Goal: Information Seeking & Learning: Find specific fact

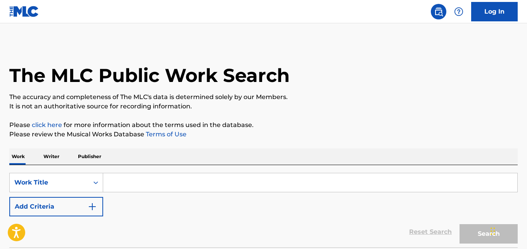
click at [148, 190] on input "Search Form" at bounding box center [310, 182] width 414 height 19
paste input "In Vain"
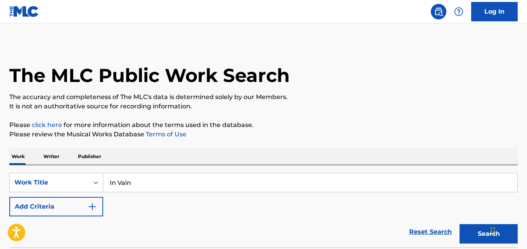
type input "In Vain"
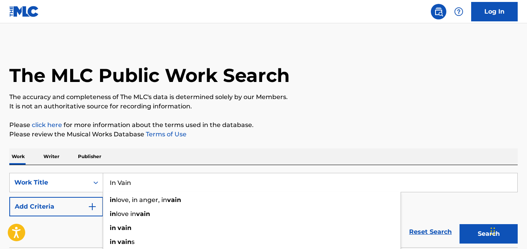
click at [347, 59] on div "The MLC Public Work Search" at bounding box center [263, 71] width 509 height 57
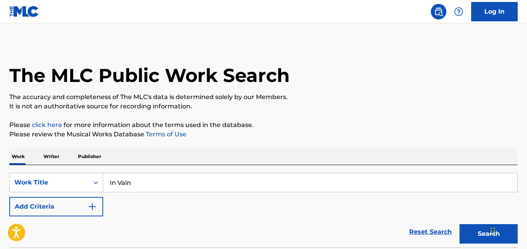
scroll to position [64, 0]
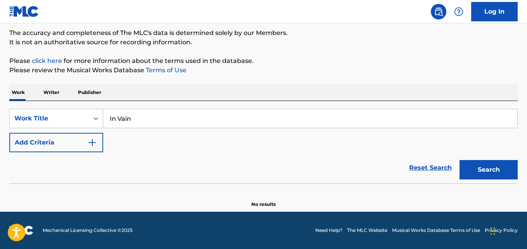
click at [81, 146] on button "Add Criteria" at bounding box center [56, 142] width 94 height 19
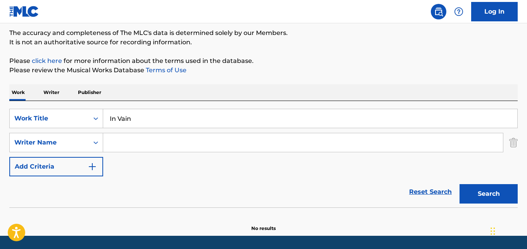
click at [128, 146] on input "Search Form" at bounding box center [303, 142] width 400 height 19
paste input "[PERSON_NAME]"
type input "[PERSON_NAME]"
click at [460, 184] on button "Search" at bounding box center [489, 193] width 58 height 19
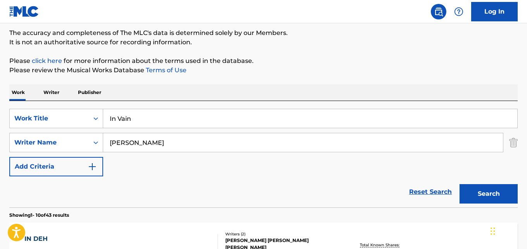
scroll to position [193, 0]
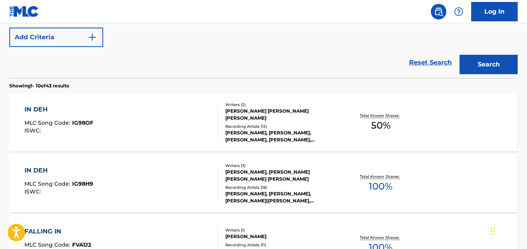
click at [411, 24] on div "SearchWithCriteria35ae23df-c3ef-4eb6-ae12-941a57043a36 Work Title In Vain Searc…" at bounding box center [263, 12] width 509 height 67
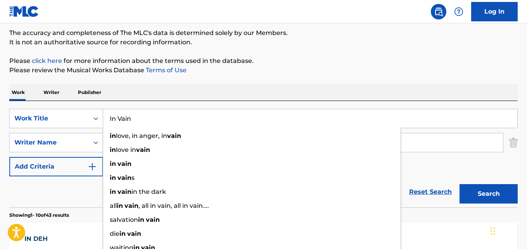
drag, startPoint x: 159, startPoint y: 123, endPoint x: 52, endPoint y: 131, distance: 107.0
click at [52, 131] on div "SearchWithCriteria35ae23df-c3ef-4eb6-ae12-941a57043a36 Work Title In Vain in lo…" at bounding box center [263, 142] width 509 height 67
paste input "Can't Expl"
type input "Can't Explain"
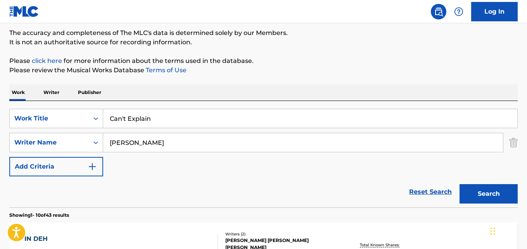
click at [149, 93] on div "Work Writer Publisher" at bounding box center [263, 92] width 509 height 16
drag, startPoint x: 143, startPoint y: 138, endPoint x: 103, endPoint y: 145, distance: 40.6
click at [103, 145] on div "SearchWithCriteria2f12fd6f-9bdb-4efd-9b89-983103a51fe5 Writer Name [PERSON_NAME]" at bounding box center [263, 142] width 509 height 19
click at [152, 140] on input "Search Form" at bounding box center [303, 142] width 400 height 19
paste input "MCJ,[PERSON_NAME],[PERSON_NAME],[PERSON_NAME],[PERSON_NAME] [PERSON_NAME]"
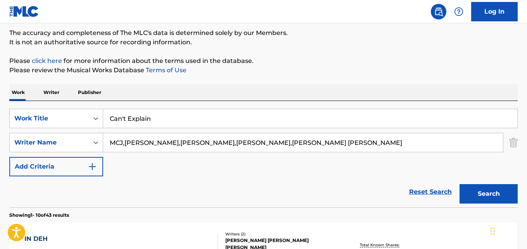
click at [460, 184] on button "Search" at bounding box center [489, 193] width 58 height 19
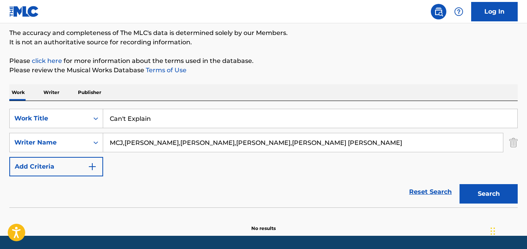
drag, startPoint x: 196, startPoint y: 140, endPoint x: 112, endPoint y: 143, distance: 84.6
click at [112, 143] on input "MCJ,[PERSON_NAME],[PERSON_NAME],[PERSON_NAME],[PERSON_NAME] [PERSON_NAME]" at bounding box center [303, 142] width 400 height 19
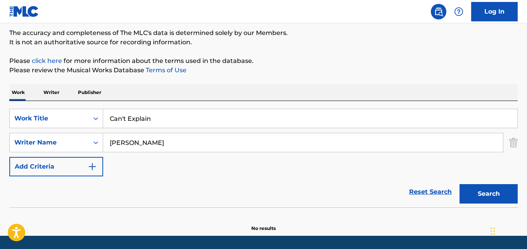
click at [460, 184] on button "Search" at bounding box center [489, 193] width 58 height 19
drag, startPoint x: 176, startPoint y: 134, endPoint x: 85, endPoint y: 139, distance: 91.3
click at [85, 139] on div "SearchWithCriteria2f12fd6f-9bdb-4efd-9b89-983103a51fe5 Writer Name [PERSON_NAME]" at bounding box center [263, 142] width 509 height 19
paste input "[PERSON_NAME]"
click at [460, 184] on button "Search" at bounding box center [489, 193] width 58 height 19
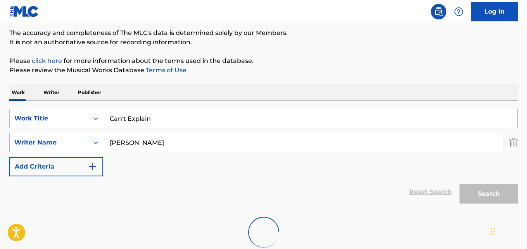
drag, startPoint x: 117, startPoint y: 146, endPoint x: 70, endPoint y: 146, distance: 46.5
click at [70, 146] on div "SearchWithCriteria2f12fd6f-9bdb-4efd-9b89-983103a51fe5 Writer Name [PERSON_NAME]" at bounding box center [263, 142] width 509 height 19
drag, startPoint x: 126, startPoint y: 149, endPoint x: 62, endPoint y: 149, distance: 63.2
click at [62, 149] on div "SearchWithCriteria2f12fd6f-9bdb-4efd-9b89-983103a51fe5 Writer Name [PERSON_NAME]" at bounding box center [263, 142] width 509 height 19
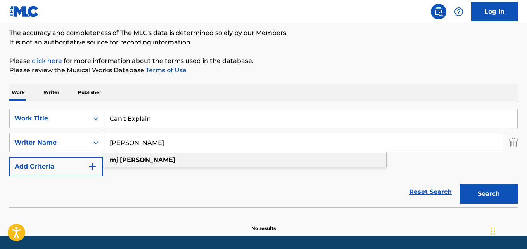
scroll to position [88, 0]
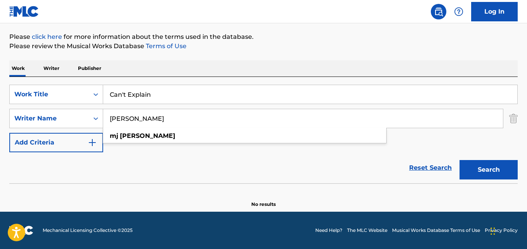
click at [486, 164] on button "Search" at bounding box center [489, 169] width 58 height 19
paste input "[PERSON_NAME]"
click at [460, 160] on button "Search" at bounding box center [489, 169] width 58 height 19
click at [90, 122] on div "SearchWithCriteria2f12fd6f-9bdb-4efd-9b89-983103a51fe5 Writer Name [PERSON_NAME]" at bounding box center [263, 118] width 509 height 19
click at [460, 160] on button "Search" at bounding box center [489, 169] width 58 height 19
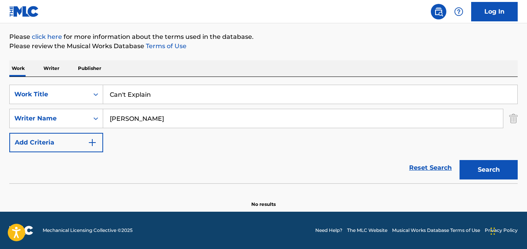
drag, startPoint x: 235, startPoint y: 114, endPoint x: 242, endPoint y: 113, distance: 7.0
click at [242, 114] on input "[PERSON_NAME]" at bounding box center [303, 118] width 400 height 19
click at [460, 160] on button "Search" at bounding box center [489, 169] width 58 height 19
drag, startPoint x: 158, startPoint y: 119, endPoint x: 82, endPoint y: 119, distance: 76.0
click at [82, 119] on div "SearchWithCriteria2f12fd6f-9bdb-4efd-9b89-983103a51fe5 Writer Name [PERSON_NAME]" at bounding box center [263, 118] width 509 height 19
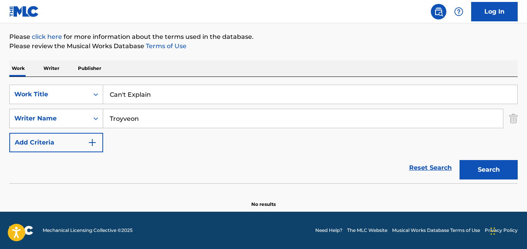
paste input "Keithpvris"
type input "Keithpvris"
click at [460, 160] on button "Search" at bounding box center [489, 169] width 58 height 19
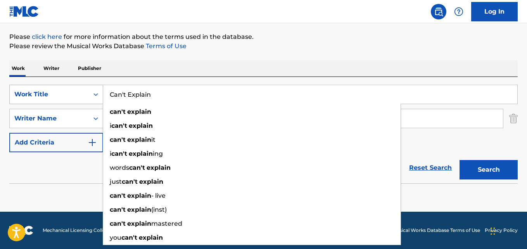
drag, startPoint x: 157, startPoint y: 99, endPoint x: 99, endPoint y: 100, distance: 57.8
click at [99, 100] on div "SearchWithCriteria35ae23df-c3ef-4eb6-ae12-941a57043a36 Work Title Can't Explain…" at bounding box center [263, 94] width 509 height 19
paste input "Yet You Left"
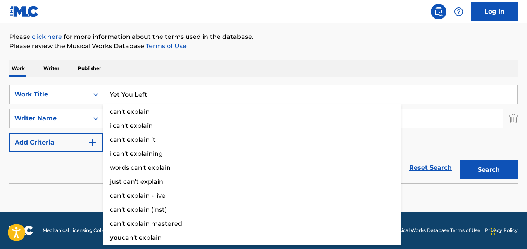
type input "Yet You Left"
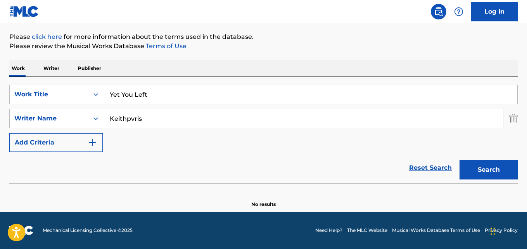
drag, startPoint x: 80, startPoint y: 169, endPoint x: 143, endPoint y: 131, distance: 73.6
click at [82, 169] on div "Reset Search Search" at bounding box center [263, 167] width 509 height 31
drag, startPoint x: 169, startPoint y: 115, endPoint x: 37, endPoint y: 115, distance: 131.9
click at [37, 115] on div "SearchWithCriteria2f12fd6f-9bdb-4efd-9b89-983103a51fe5 Writer Name Keithpvris" at bounding box center [263, 118] width 509 height 19
paste input "[PERSON_NAME]"
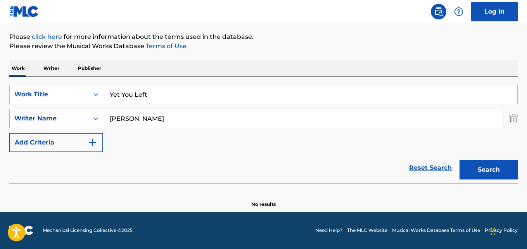
click at [460, 160] on button "Search" at bounding box center [489, 169] width 58 height 19
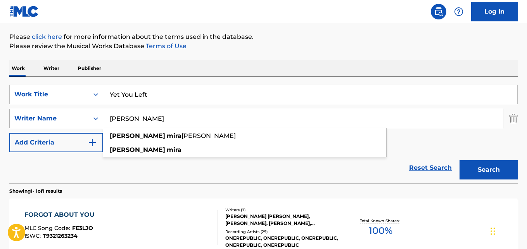
drag, startPoint x: 152, startPoint y: 117, endPoint x: 59, endPoint y: 125, distance: 92.6
click at [61, 125] on div "SearchWithCriteria2f12fd6f-9bdb-4efd-9b89-983103a51fe5 Writer Name [PERSON_NAME…" at bounding box center [263, 118] width 509 height 19
paste input "[PERSON_NAME]"
click at [460, 160] on button "Search" at bounding box center [489, 169] width 58 height 19
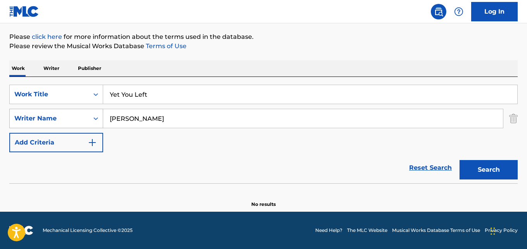
drag, startPoint x: 125, startPoint y: 118, endPoint x: 85, endPoint y: 123, distance: 41.1
click at [85, 123] on div "SearchWithCriteria2f12fd6f-9bdb-4efd-9b89-983103a51fe5 Writer Name [PERSON_NAME]" at bounding box center [263, 118] width 509 height 19
click at [460, 160] on button "Search" at bounding box center [489, 169] width 58 height 19
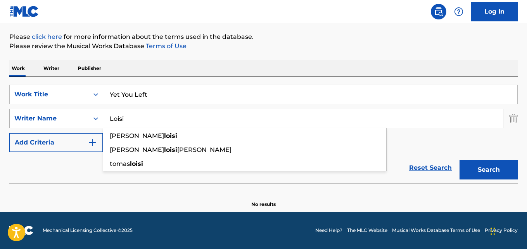
drag, startPoint x: 147, startPoint y: 118, endPoint x: 73, endPoint y: 123, distance: 74.6
click at [73, 123] on div "SearchWithCriteria2f12fd6f-9bdb-4efd-9b89-983103a51fe5 Writer Name [PERSON_NAME…" at bounding box center [263, 118] width 509 height 19
paste input "[PERSON_NAME]"
type input "[PERSON_NAME]"
click at [460, 160] on button "Search" at bounding box center [489, 169] width 58 height 19
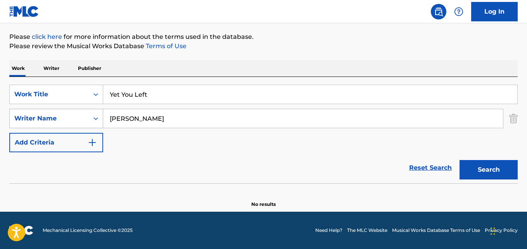
drag, startPoint x: 134, startPoint y: 123, endPoint x: 99, endPoint y: 127, distance: 34.7
click at [99, 127] on div "SearchWithCriteria2f12fd6f-9bdb-4efd-9b89-983103a51fe5 Writer Name [PERSON_NAME]" at bounding box center [263, 118] width 509 height 19
click at [460, 160] on button "Search" at bounding box center [489, 169] width 58 height 19
drag, startPoint x: 158, startPoint y: 111, endPoint x: 62, endPoint y: 124, distance: 97.0
click at [62, 124] on div "SearchWithCriteria2f12fd6f-9bdb-4efd-9b89-983103a51fe5 Writer Name [PERSON_NAME]" at bounding box center [263, 118] width 509 height 19
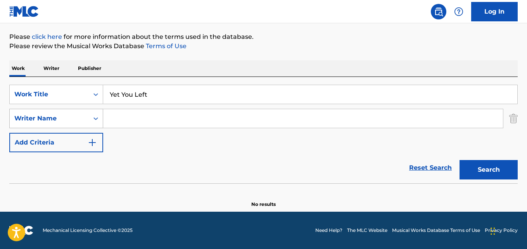
click at [460, 160] on button "Search" at bounding box center [489, 169] width 58 height 19
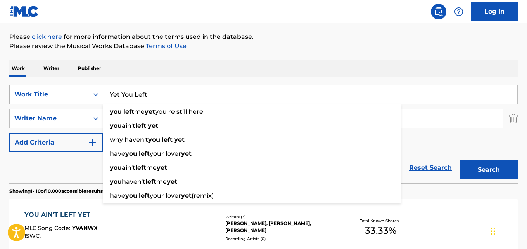
drag, startPoint x: 164, startPoint y: 95, endPoint x: 48, endPoint y: 102, distance: 116.2
click at [48, 102] on div "SearchWithCriteria35ae23df-c3ef-4eb6-ae12-941a57043a36 Work Title Yet You Left …" at bounding box center [263, 94] width 509 height 19
paste input "Wasnt For Me"
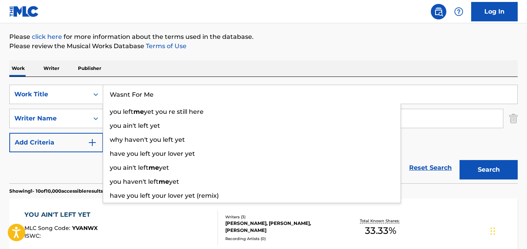
type input "Wasnt For Me"
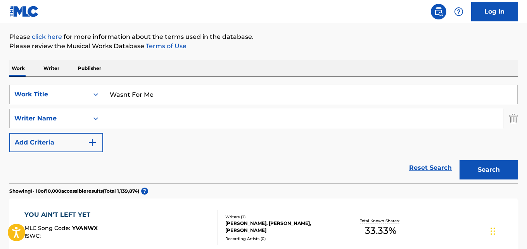
click at [144, 118] on input "Search Form" at bounding box center [303, 118] width 400 height 19
paste input "[PERSON_NAME]"
click at [460, 160] on button "Search" at bounding box center [489, 169] width 58 height 19
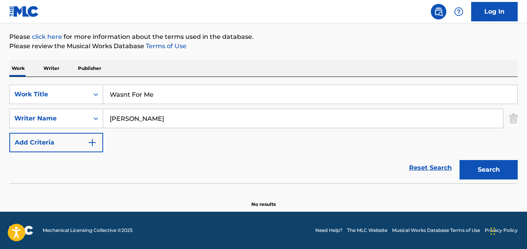
drag, startPoint x: 164, startPoint y: 124, endPoint x: 106, endPoint y: 132, distance: 58.4
click at [106, 132] on div "SearchWithCriteria35ae23df-c3ef-4eb6-ae12-941a57043a36 Work Title Wasnt For Me …" at bounding box center [263, 118] width 509 height 67
click at [460, 160] on button "Search" at bounding box center [489, 169] width 58 height 19
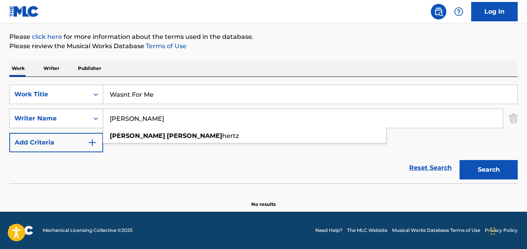
drag, startPoint x: 133, startPoint y: 117, endPoint x: 94, endPoint y: 117, distance: 39.2
click at [94, 117] on div "SearchWithCriteria2f12fd6f-9bdb-4efd-9b89-983103a51fe5 Writer Name [PERSON_NAME…" at bounding box center [263, 118] width 509 height 19
click at [460, 160] on button "Search" at bounding box center [489, 169] width 58 height 19
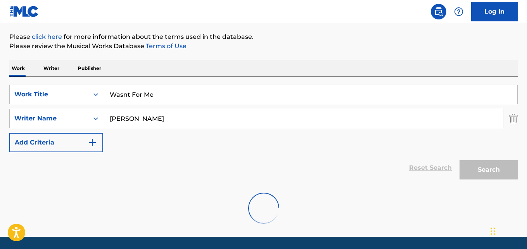
click at [237, 54] on div "The MLC Public Work Search The accuracy and completeness of The MLC's data is d…" at bounding box center [263, 94] width 527 height 278
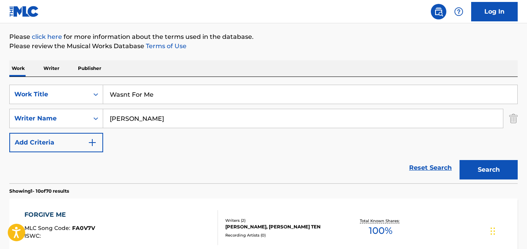
click at [189, 154] on div "Reset Search Search" at bounding box center [263, 167] width 509 height 31
drag, startPoint x: 123, startPoint y: 117, endPoint x: 93, endPoint y: 117, distance: 29.5
click at [93, 117] on div "SearchWithCriteria2f12fd6f-9bdb-4efd-9b89-983103a51fe5 Writer Name [PERSON_NAME]" at bounding box center [263, 118] width 509 height 19
paste input "[PERSON_NAME]"
type input "[PERSON_NAME]"
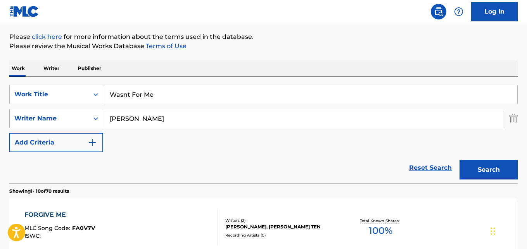
click at [460, 160] on button "Search" at bounding box center [489, 169] width 58 height 19
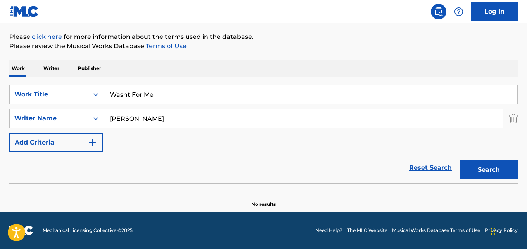
click at [106, 102] on input "Wasnt For Me" at bounding box center [310, 94] width 414 height 19
paste input "Secondhand Smoke"
type input "Secondhand Smoke"
click at [460, 160] on button "Search" at bounding box center [489, 169] width 58 height 19
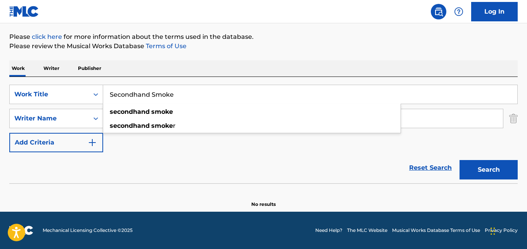
click at [141, 152] on div "Reset Search Search" at bounding box center [263, 167] width 509 height 31
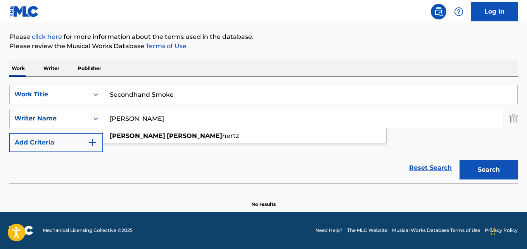
drag, startPoint x: 95, startPoint y: 128, endPoint x: 42, endPoint y: 128, distance: 52.8
click at [42, 128] on div "SearchWithCriteria35ae23df-c3ef-4eb6-ae12-941a57043a36 Work Title Secondhand Sm…" at bounding box center [263, 118] width 509 height 67
paste input "[PERSON_NAME] [PERSON_NAME]"
click at [460, 160] on button "Search" at bounding box center [489, 169] width 58 height 19
drag, startPoint x: 185, startPoint y: 112, endPoint x: 91, endPoint y: 116, distance: 94.3
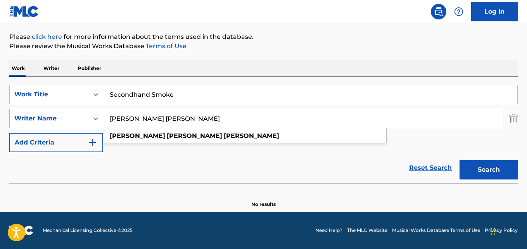
click at [91, 116] on div "SearchWithCriteria2f12fd6f-9bdb-4efd-9b89-983103a51fe5 Writer Name [PERSON_NAME…" at bounding box center [263, 118] width 509 height 19
paste input "Search Form"
click at [460, 160] on button "Search" at bounding box center [489, 169] width 58 height 19
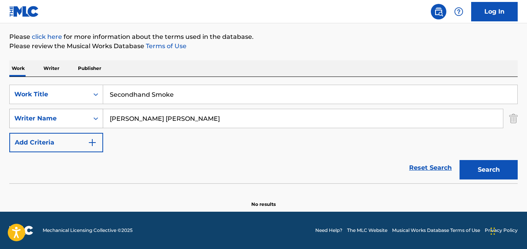
drag, startPoint x: 156, startPoint y: 120, endPoint x: 52, endPoint y: 120, distance: 103.2
click at [52, 120] on div "SearchWithCriteria2f12fd6f-9bdb-4efd-9b89-983103a51fe5 Writer Name [PERSON_NAME…" at bounding box center [263, 118] width 509 height 19
paste input "[PERSON_NAME]"
click at [460, 160] on button "Search" at bounding box center [489, 169] width 58 height 19
click at [87, 126] on div "SearchWithCriteria2f12fd6f-9bdb-4efd-9b89-983103a51fe5 Writer Name [PERSON_NAME]" at bounding box center [263, 118] width 509 height 19
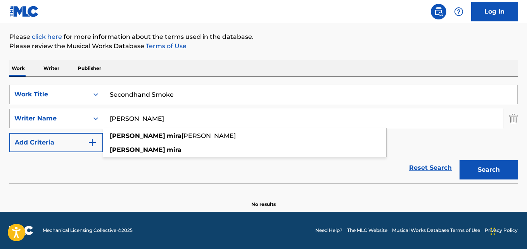
paste input "Mischi"
click at [460, 160] on button "Search" at bounding box center [489, 169] width 58 height 19
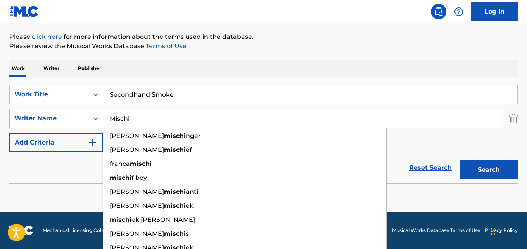
drag, startPoint x: 145, startPoint y: 121, endPoint x: 52, endPoint y: 127, distance: 93.7
click at [52, 127] on div "SearchWithCriteria2f12fd6f-9bdb-4efd-9b89-983103a51fe5 Writer Name Mischi [PERS…" at bounding box center [263, 118] width 509 height 19
paste input "[PERSON_NAME] [PERSON_NAME]"
click at [460, 160] on button "Search" at bounding box center [489, 169] width 58 height 19
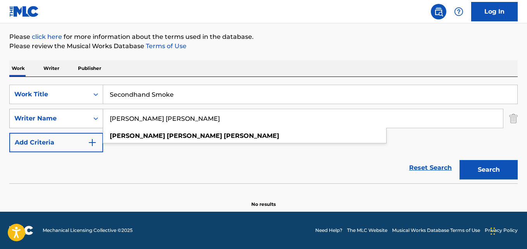
drag, startPoint x: 156, startPoint y: 117, endPoint x: 89, endPoint y: 125, distance: 67.6
click at [89, 125] on div "SearchWithCriteria2f12fd6f-9bdb-4efd-9b89-983103a51fe5 Writer Name [PERSON_NAME…" at bounding box center [263, 118] width 509 height 19
type input "[PERSON_NAME]"
click at [460, 160] on button "Search" at bounding box center [489, 169] width 58 height 19
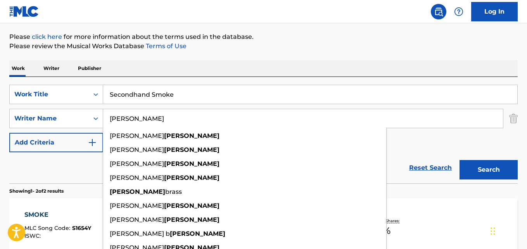
click at [255, 83] on div "SearchWithCriteria35ae23df-c3ef-4eb6-ae12-941a57043a36 Work Title Secondhand Sm…" at bounding box center [263, 130] width 509 height 106
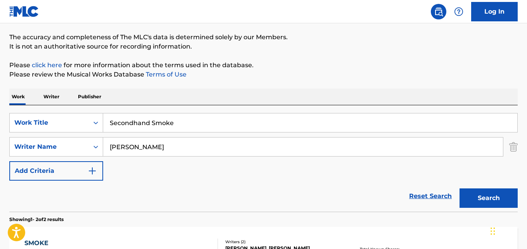
scroll to position [23, 0]
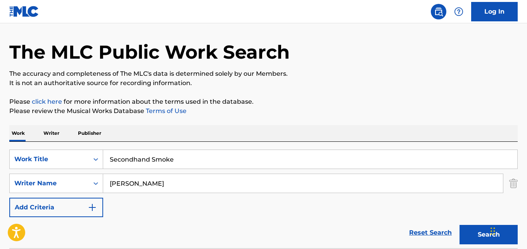
click at [411, 222] on div "Reset Search Search" at bounding box center [263, 232] width 509 height 31
click at [416, 232] on link "Reset Search" at bounding box center [430, 232] width 50 height 17
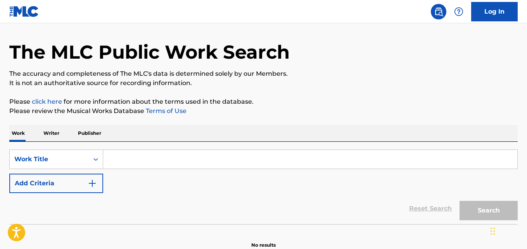
click at [225, 206] on div "Reset Search Search" at bounding box center [263, 208] width 509 height 31
click at [226, 196] on div "Reset Search Search" at bounding box center [263, 208] width 509 height 31
click at [228, 188] on div "SearchWithCriteria35ae23df-c3ef-4eb6-ae12-941a57043a36 Work Title Add Criteria" at bounding box center [263, 170] width 509 height 43
click at [232, 184] on div "SearchWithCriteria35ae23df-c3ef-4eb6-ae12-941a57043a36 Work Title Add Criteria" at bounding box center [263, 170] width 509 height 43
click at [236, 202] on div "Reset Search Search" at bounding box center [263, 208] width 509 height 31
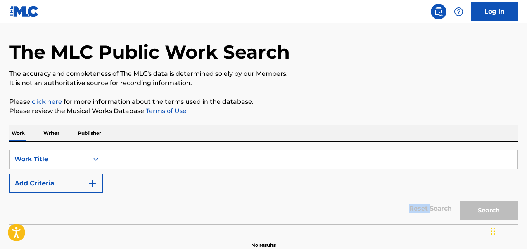
click at [236, 202] on div "Reset Search Search" at bounding box center [263, 208] width 509 height 31
click at [229, 197] on div "Reset Search Search" at bounding box center [263, 208] width 509 height 31
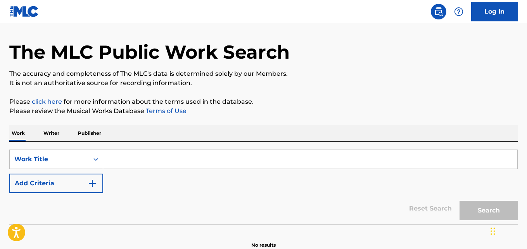
click at [253, 188] on div "SearchWithCriteria35ae23df-c3ef-4eb6-ae12-941a57043a36 Work Title Add Criteria" at bounding box center [263, 170] width 509 height 43
click at [178, 154] on input "Search Form" at bounding box center [310, 159] width 414 height 19
paste input "Fashion Geek"
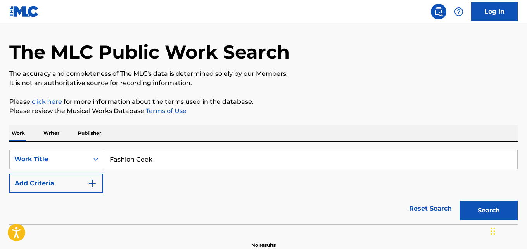
type input "Fashion Geek"
drag, startPoint x: 128, startPoint y: 205, endPoint x: 119, endPoint y: 203, distance: 9.2
click at [128, 205] on div "Reset Search Search" at bounding box center [263, 208] width 509 height 31
drag, startPoint x: 87, startPoint y: 189, endPoint x: 93, endPoint y: 188, distance: 6.3
click at [91, 189] on button "Add Criteria" at bounding box center [56, 182] width 94 height 19
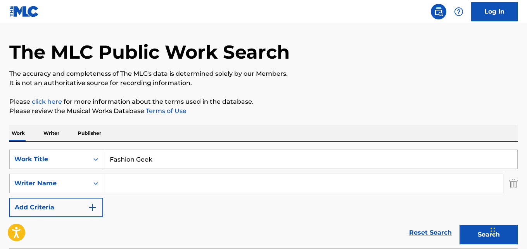
click at [130, 183] on input "Search Form" at bounding box center [303, 183] width 400 height 19
click at [460, 225] on button "Search" at bounding box center [489, 234] width 58 height 19
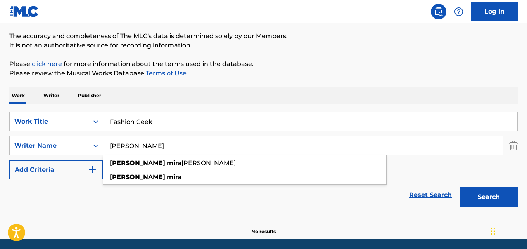
scroll to position [88, 0]
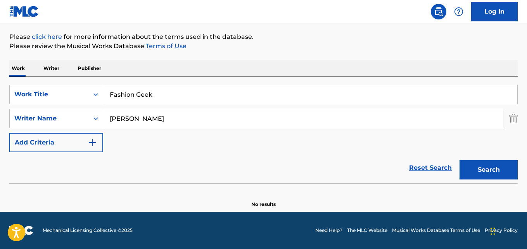
drag, startPoint x: 358, startPoint y: 171, endPoint x: 188, endPoint y: 12, distance: 233.3
click at [358, 172] on div "Reset Search Search" at bounding box center [263, 167] width 509 height 31
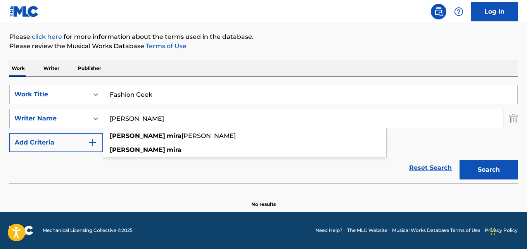
drag, startPoint x: 126, startPoint y: 116, endPoint x: 59, endPoint y: 116, distance: 66.7
click at [59, 116] on div "SearchWithCriteria2f12fd6f-9bdb-4efd-9b89-983103a51fe5 Writer Name [PERSON_NAME…" at bounding box center [263, 118] width 509 height 19
click at [460, 160] on button "Search" at bounding box center [489, 169] width 58 height 19
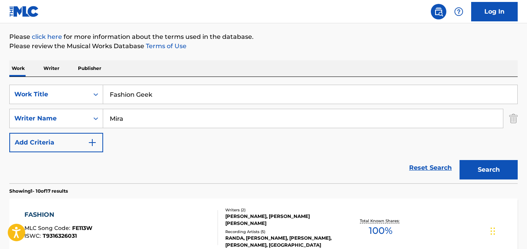
click at [246, 72] on div "Work Writer Publisher" at bounding box center [263, 68] width 509 height 16
drag, startPoint x: 121, startPoint y: 123, endPoint x: 74, endPoint y: 127, distance: 46.7
click at [74, 127] on div "SearchWithCriteria2f12fd6f-9bdb-4efd-9b89-983103a51fe5 Writer Name [PERSON_NAME]" at bounding box center [263, 118] width 509 height 19
paste input "[PERSON_NAME]"
click at [460, 160] on button "Search" at bounding box center [489, 169] width 58 height 19
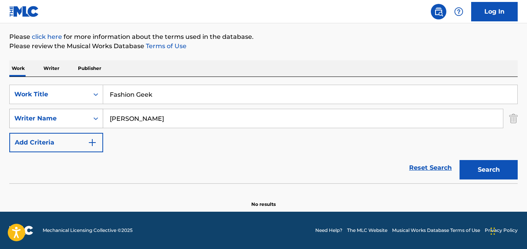
drag, startPoint x: 126, startPoint y: 119, endPoint x: 80, endPoint y: 123, distance: 45.6
click at [80, 123] on div "SearchWithCriteria2f12fd6f-9bdb-4efd-9b89-983103a51fe5 Writer Name [PERSON_NAME]" at bounding box center [263, 118] width 509 height 19
type input "[PERSON_NAME]"
click at [460, 160] on button "Search" at bounding box center [489, 169] width 58 height 19
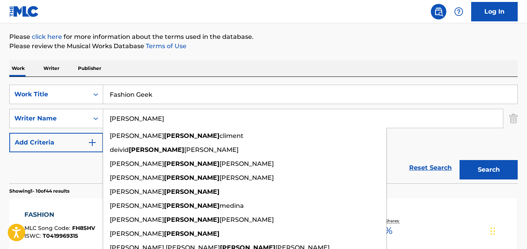
click at [230, 68] on div "Work Writer Publisher" at bounding box center [263, 68] width 509 height 16
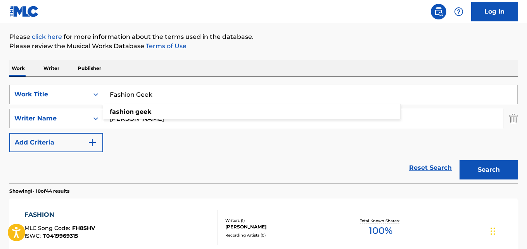
drag, startPoint x: 104, startPoint y: 99, endPoint x: 100, endPoint y: 99, distance: 4.3
click at [100, 99] on div "SearchWithCriteria35ae23df-c3ef-4eb6-ae12-941a57043a36 Work Title Fashion Geek …" at bounding box center [263, 94] width 509 height 19
paste input "Bittersweet"
type input "Bittersweet"
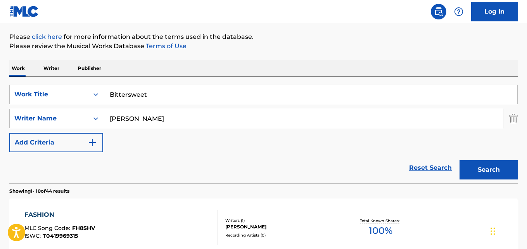
click at [154, 70] on div "Work Writer Publisher" at bounding box center [263, 68] width 509 height 16
drag, startPoint x: 137, startPoint y: 117, endPoint x: 95, endPoint y: 121, distance: 42.1
click at [96, 121] on div "SearchWithCriteria2f12fd6f-9bdb-4efd-9b89-983103a51fe5 Writer Name [PERSON_NAME]" at bounding box center [263, 118] width 509 height 19
paste input "[PERSON_NAME]"
click at [460, 160] on button "Search" at bounding box center [489, 169] width 58 height 19
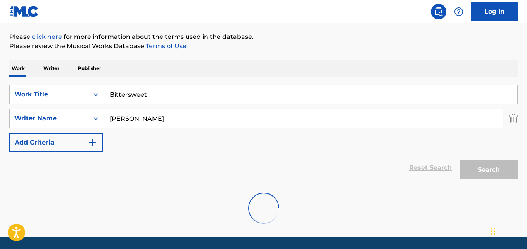
click at [213, 71] on div "Work Writer Publisher" at bounding box center [263, 68] width 509 height 16
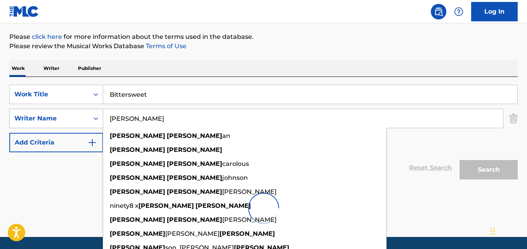
drag, startPoint x: 127, startPoint y: 121, endPoint x: 66, endPoint y: 121, distance: 60.9
click at [66, 121] on div "SearchWithCriteria2f12fd6f-9bdb-4efd-9b89-983103a51fe5 Writer Name [PERSON_NAME…" at bounding box center [263, 118] width 509 height 19
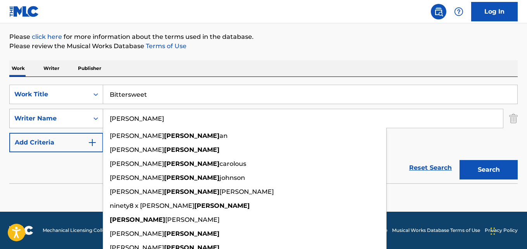
type input "[PERSON_NAME]"
click at [460, 160] on button "Search" at bounding box center [489, 169] width 58 height 19
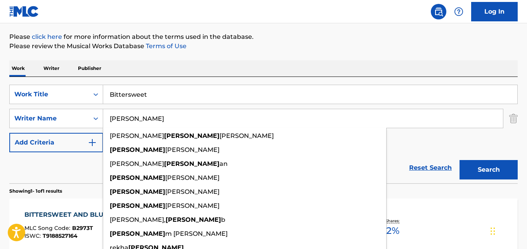
click at [206, 72] on div "Work Writer Publisher" at bounding box center [263, 68] width 509 height 16
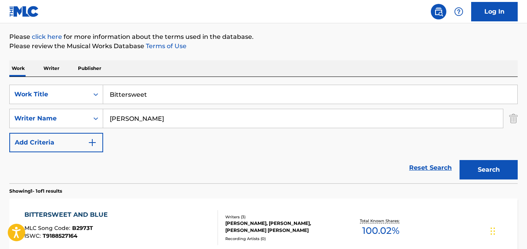
scroll to position [153, 0]
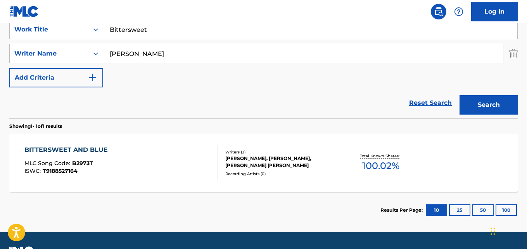
click at [90, 151] on div "BITTERSWEET AND BLUE" at bounding box center [67, 149] width 87 height 9
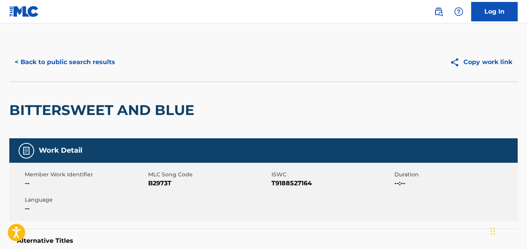
click at [112, 63] on button "< Back to public search results" at bounding box center [64, 61] width 111 height 19
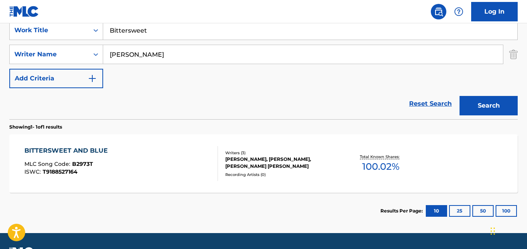
scroll to position [173, 0]
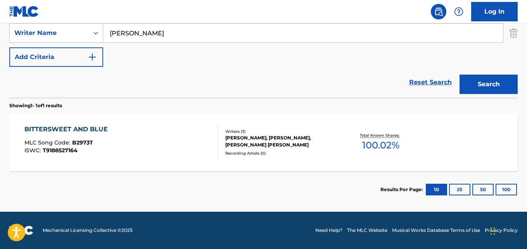
drag, startPoint x: 145, startPoint y: 36, endPoint x: 104, endPoint y: 36, distance: 41.5
click at [105, 36] on input "[PERSON_NAME]" at bounding box center [303, 33] width 400 height 19
paste input "[PERSON_NAME]"
click at [460, 74] on button "Search" at bounding box center [489, 83] width 58 height 19
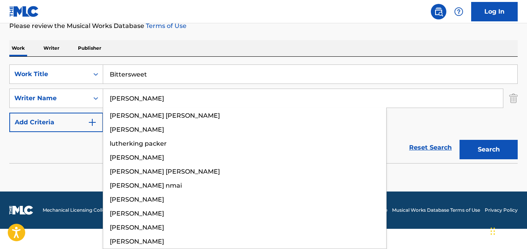
scroll to position [88, 0]
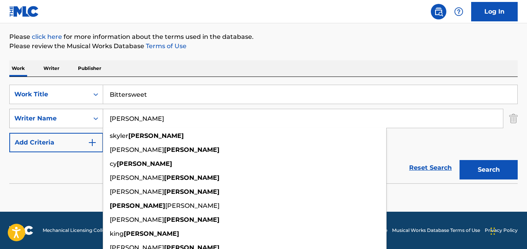
drag, startPoint x: 136, startPoint y: 125, endPoint x: 74, endPoint y: 125, distance: 62.1
click at [74, 125] on div "SearchWithCriteria2f12fd6f-9bdb-4efd-9b89-983103a51fe5 Writer Name [PERSON_NAME…" at bounding box center [263, 118] width 509 height 19
paste input "[PERSON_NAME]"
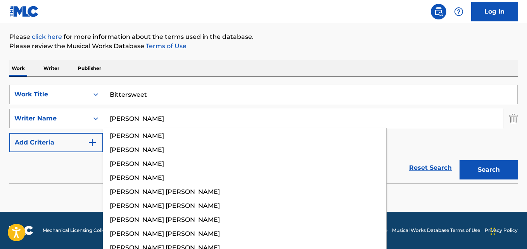
click at [460, 160] on button "Search" at bounding box center [489, 169] width 58 height 19
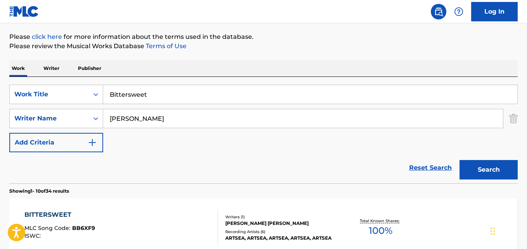
scroll to position [153, 0]
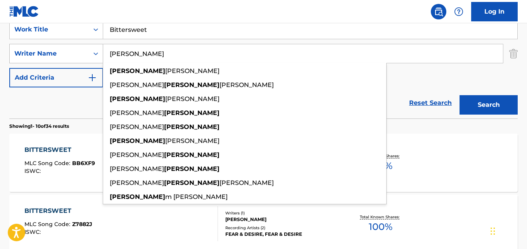
drag, startPoint x: 140, startPoint y: 56, endPoint x: 87, endPoint y: 56, distance: 53.1
click at [87, 56] on div "SearchWithCriteria2f12fd6f-9bdb-4efd-9b89-983103a51fe5 Writer Name [PERSON_NAME…" at bounding box center [263, 53] width 509 height 19
paste input "Caleb"
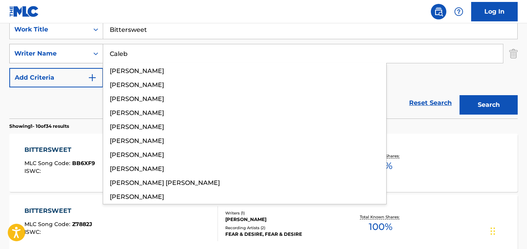
type input "Caleb"
click at [460, 95] on button "Search" at bounding box center [489, 104] width 58 height 19
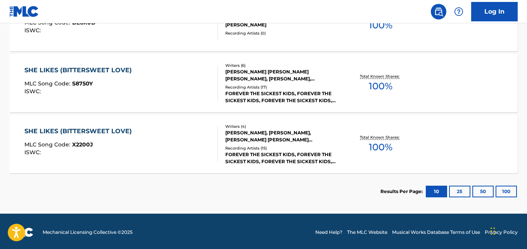
scroll to position [82, 0]
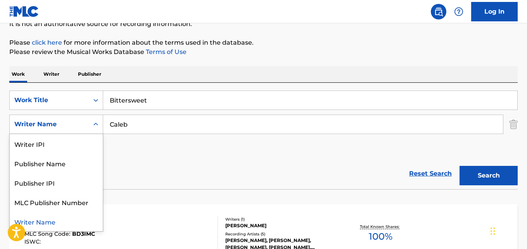
click at [57, 127] on div "Writer Name" at bounding box center [49, 123] width 70 height 9
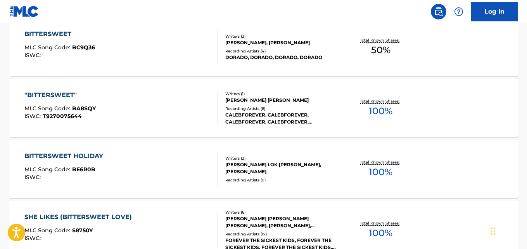
scroll to position [341, 0]
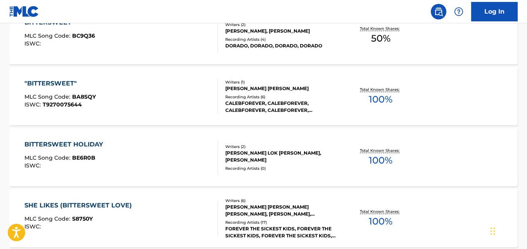
click at [57, 199] on div "SHE LIKES (BITTERSWEET LOVE) MLC Song Code : S8750Y ISWC : Writers ( 6 ) [PERSO…" at bounding box center [263, 218] width 509 height 58
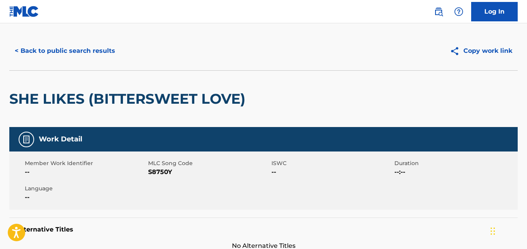
scroll to position [194, 0]
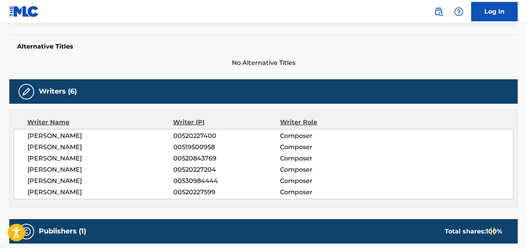
click at [368, 164] on div "[PERSON_NAME] 00520227400 Composer [PERSON_NAME] 00519500958 Composer [PERSON_N…" at bounding box center [264, 164] width 500 height 70
click at [369, 162] on span "Composer" at bounding box center [328, 158] width 97 height 9
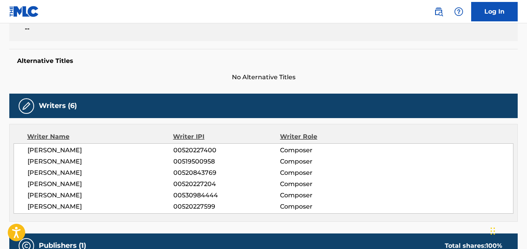
scroll to position [178, 0]
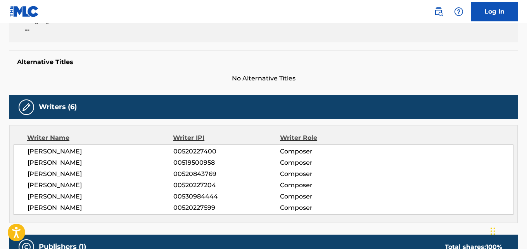
click at [369, 162] on span "Composer" at bounding box center [328, 162] width 97 height 9
click at [342, 170] on span "Composer" at bounding box center [328, 173] width 97 height 9
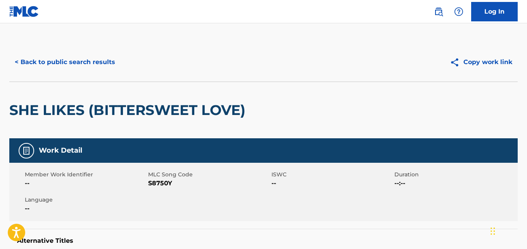
click at [79, 59] on button "< Back to public search results" at bounding box center [64, 61] width 111 height 19
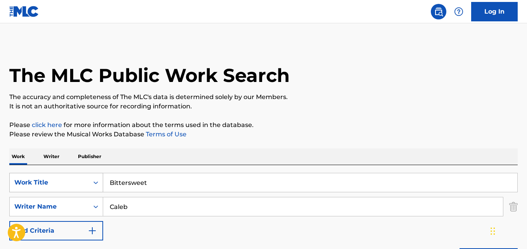
drag, startPoint x: 179, startPoint y: 184, endPoint x: 54, endPoint y: 182, distance: 125.3
click at [60, 185] on div "SearchWithCriteria35ae23df-c3ef-4eb6-ae12-941a57043a36 Work Title Bittersweet" at bounding box center [263, 182] width 509 height 19
paste input "Easy"
type input "Easy"
drag, startPoint x: 158, startPoint y: 200, endPoint x: 106, endPoint y: 204, distance: 51.7
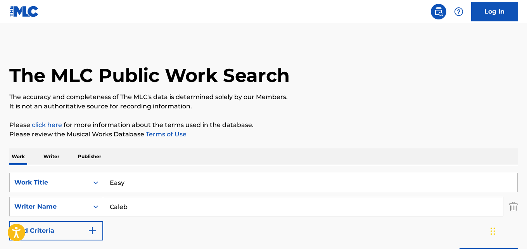
click at [106, 204] on input "Caleb" at bounding box center [303, 206] width 400 height 19
click at [124, 207] on input "Search Form" at bounding box center [303, 206] width 400 height 19
paste input "[PERSON_NAME]"
click at [263, 150] on div "Work Writer Publisher" at bounding box center [263, 156] width 509 height 16
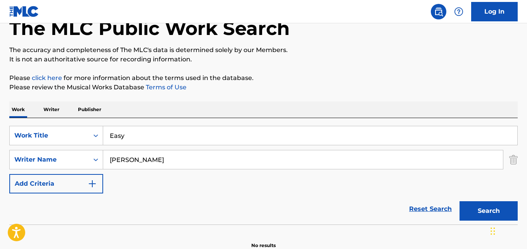
scroll to position [88, 0]
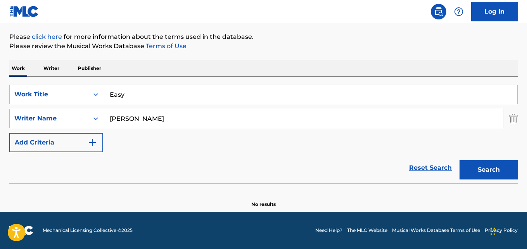
click at [493, 169] on button "Search" at bounding box center [489, 169] width 58 height 19
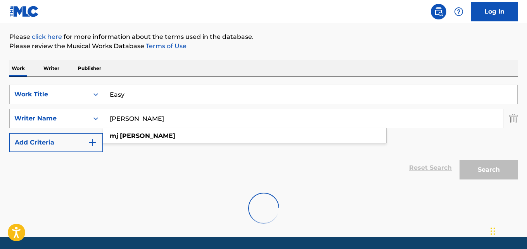
drag, startPoint x: 131, startPoint y: 121, endPoint x: 90, endPoint y: 122, distance: 40.3
click at [90, 122] on div "SearchWithCriteria2f12fd6f-9bdb-4efd-9b89-983103a51fe5 Writer Name [PERSON_NAME…" at bounding box center [263, 118] width 509 height 19
paste input "[PERSON_NAME]"
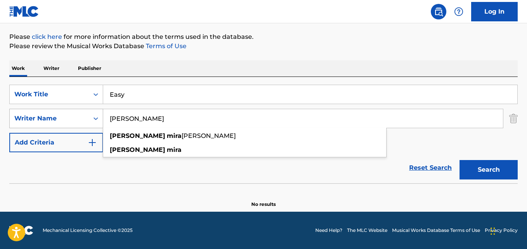
click at [95, 126] on div "SearchWithCriteria2f12fd6f-9bdb-4efd-9b89-983103a51fe5 Writer Name [PERSON_NAME…" at bounding box center [263, 118] width 509 height 19
paste input "[PERSON_NAME]"
type input "[PERSON_NAME]"
click at [460, 160] on button "Search" at bounding box center [489, 169] width 58 height 19
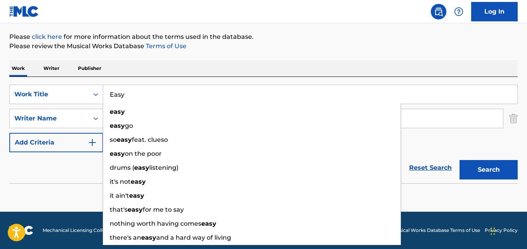
drag, startPoint x: 156, startPoint y: 97, endPoint x: 84, endPoint y: 108, distance: 73.4
click at [84, 108] on div "SearchWithCriteria35ae23df-c3ef-4eb6-ae12-941a57043a36 Work Title Easy easy eas…" at bounding box center [263, 118] width 509 height 67
paste input "Reflection"
type input "Reflection"
click at [460, 160] on button "Search" at bounding box center [489, 169] width 58 height 19
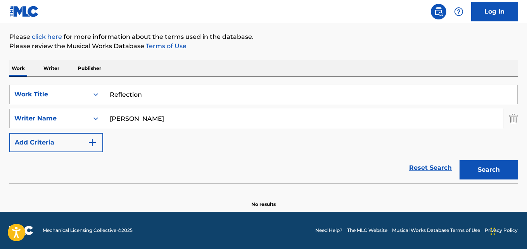
click at [92, 178] on div "Reset Search Search" at bounding box center [263, 167] width 509 height 31
drag, startPoint x: 156, startPoint y: 111, endPoint x: 102, endPoint y: 116, distance: 53.7
click at [102, 116] on div "SearchWithCriteria2f12fd6f-9bdb-4efd-9b89-983103a51fe5 Writer Name [PERSON_NAME]" at bounding box center [263, 118] width 509 height 19
paste input "[PERSON_NAME]"
type input "[PERSON_NAME]"
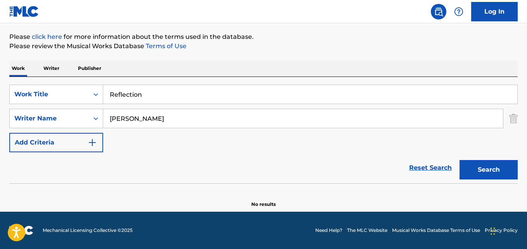
click at [460, 160] on button "Search" at bounding box center [489, 169] width 58 height 19
drag, startPoint x: 255, startPoint y: 118, endPoint x: 37, endPoint y: 130, distance: 218.8
click at [37, 130] on div "SearchWithCriteria35ae23df-c3ef-4eb6-ae12-941a57043a36 Work Title Reflection Se…" at bounding box center [263, 118] width 509 height 67
click at [510, 171] on button "Search" at bounding box center [489, 169] width 58 height 19
click at [424, 173] on link "Reset Search" at bounding box center [430, 167] width 50 height 17
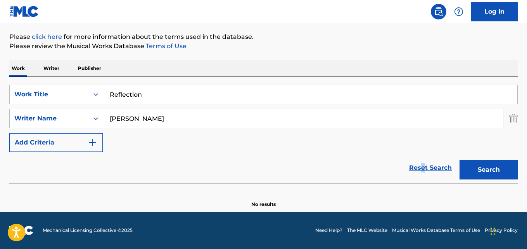
scroll to position [64, 0]
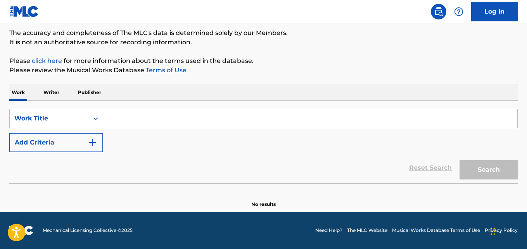
click at [284, 128] on div "SearchWithCriteria35ae23df-c3ef-4eb6-ae12-941a57043a36 Work Title Add Criteria" at bounding box center [263, 130] width 509 height 43
drag, startPoint x: 284, startPoint y: 128, endPoint x: 280, endPoint y: 133, distance: 6.1
click at [283, 129] on div "SearchWithCriteria35ae23df-c3ef-4eb6-ae12-941a57043a36 Work Title Add Criteria" at bounding box center [263, 130] width 509 height 43
click at [275, 145] on div "SearchWithCriteria35ae23df-c3ef-4eb6-ae12-941a57043a36 Work Title Add Criteria" at bounding box center [263, 130] width 509 height 43
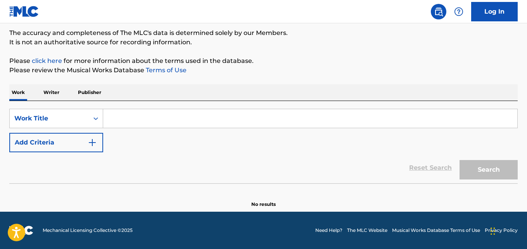
click at [275, 145] on div "SearchWithCriteria35ae23df-c3ef-4eb6-ae12-941a57043a36 Work Title Add Criteria" at bounding box center [263, 130] width 509 height 43
click at [273, 145] on div "SearchWithCriteria35ae23df-c3ef-4eb6-ae12-941a57043a36 Work Title Add Criteria" at bounding box center [263, 130] width 509 height 43
click at [273, 143] on div "SearchWithCriteria35ae23df-c3ef-4eb6-ae12-941a57043a36 Work Title Add Criteria" at bounding box center [263, 130] width 509 height 43
click at [273, 141] on div "SearchWithCriteria35ae23df-c3ef-4eb6-ae12-941a57043a36 Work Title Add Criteria" at bounding box center [263, 130] width 509 height 43
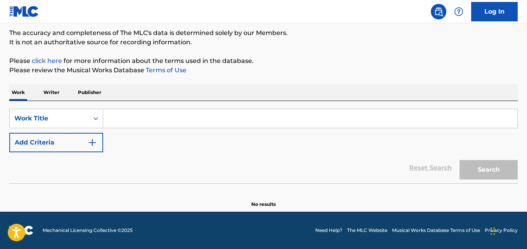
click at [230, 194] on section "No results" at bounding box center [263, 197] width 509 height 20
click at [149, 118] on input "Search Form" at bounding box center [310, 118] width 414 height 19
paste input "Chex"
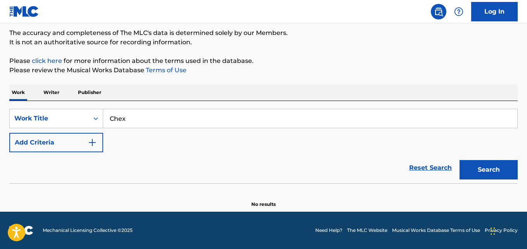
type input "Chex"
drag, startPoint x: 66, startPoint y: 172, endPoint x: 125, endPoint y: 153, distance: 61.9
click at [66, 172] on div "Reset Search Search" at bounding box center [263, 167] width 509 height 31
click at [135, 147] on div "SearchWithCriteria35ae23df-c3ef-4eb6-ae12-941a57043a36 Work Title Chex Add Crit…" at bounding box center [263, 130] width 509 height 43
drag, startPoint x: 88, startPoint y: 147, endPoint x: 96, endPoint y: 147, distance: 7.8
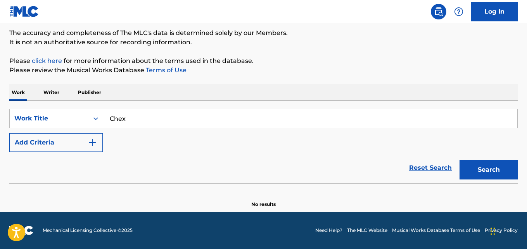
click at [90, 147] on button "Add Criteria" at bounding box center [56, 142] width 94 height 19
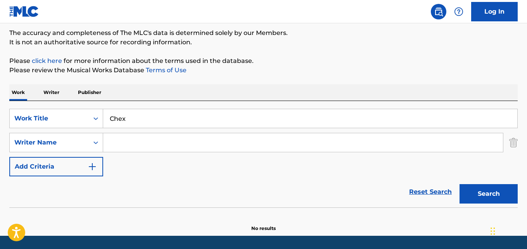
click at [142, 140] on input "Search Form" at bounding box center [303, 142] width 400 height 19
paste input "[PERSON_NAME]"
click at [460, 184] on button "Search" at bounding box center [489, 193] width 58 height 19
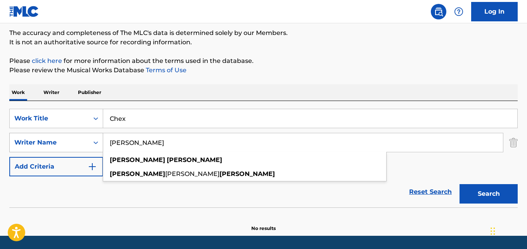
drag, startPoint x: 138, startPoint y: 145, endPoint x: 52, endPoint y: 145, distance: 85.7
click at [60, 147] on div "SearchWithCriteria2f12fd6f-9bdb-4efd-9b89-983103a51fe5 Writer Name [PERSON_NAME…" at bounding box center [263, 142] width 509 height 19
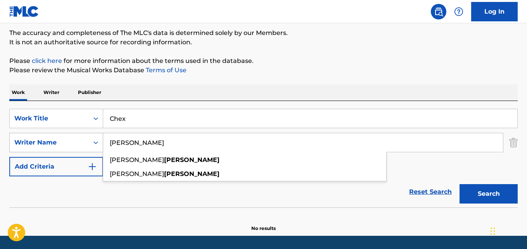
click at [460, 184] on button "Search" at bounding box center [489, 193] width 58 height 19
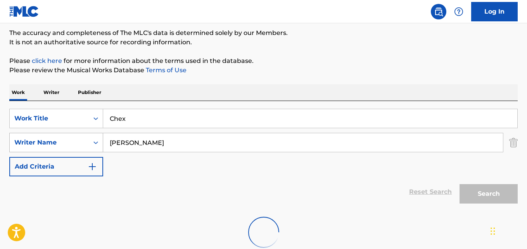
drag, startPoint x: 145, startPoint y: 138, endPoint x: 81, endPoint y: 138, distance: 63.6
click at [81, 138] on div "SearchWithCriteria2f12fd6f-9bdb-4efd-9b89-983103a51fe5 Writer Name [PERSON_NAME]" at bounding box center [263, 142] width 509 height 19
paste input "[PERSON_NAME]"
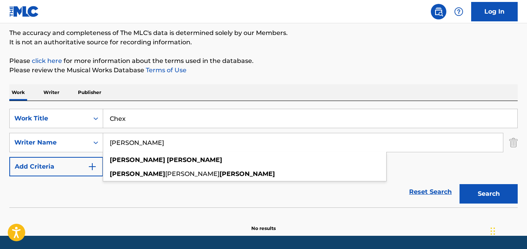
click at [72, 196] on div "Reset Search Search" at bounding box center [263, 191] width 509 height 31
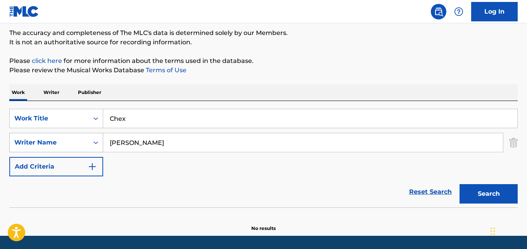
drag, startPoint x: 117, startPoint y: 145, endPoint x: 69, endPoint y: 145, distance: 48.1
click at [72, 145] on div "SearchWithCriteria2f12fd6f-9bdb-4efd-9b89-983103a51fe5 Writer Name [PERSON_NAME]" at bounding box center [263, 142] width 509 height 19
paste input "Mikaili"
click at [460, 184] on button "Search" at bounding box center [489, 193] width 58 height 19
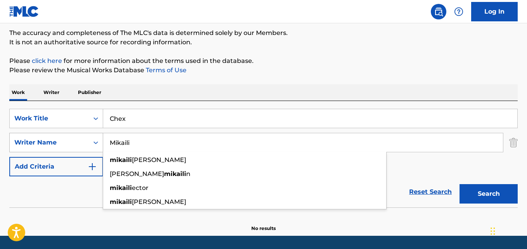
drag, startPoint x: 154, startPoint y: 144, endPoint x: 83, endPoint y: 143, distance: 70.2
click at [83, 143] on div "SearchWithCriteria2f12fd6f-9bdb-4efd-9b89-983103a51fe5 Writer Name Mikaili [PER…" at bounding box center [263, 142] width 509 height 19
paste input "Search Form"
click at [460, 184] on button "Search" at bounding box center [489, 193] width 58 height 19
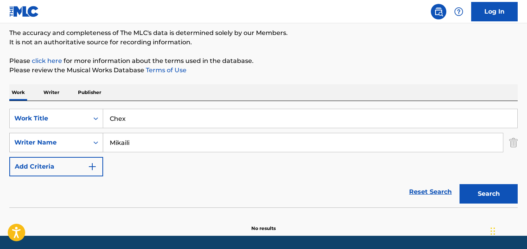
drag, startPoint x: 112, startPoint y: 144, endPoint x: 51, endPoint y: 146, distance: 60.9
click at [51, 146] on div "SearchWithCriteria2f12fd6f-9bdb-4efd-9b89-983103a51fe5 Writer Name [PERSON_NAME]" at bounding box center [263, 142] width 509 height 19
click at [460, 184] on button "Search" at bounding box center [489, 193] width 58 height 19
drag, startPoint x: 58, startPoint y: 199, endPoint x: 95, endPoint y: 164, distance: 51.3
click at [60, 198] on div "Reset Search Search" at bounding box center [263, 191] width 509 height 31
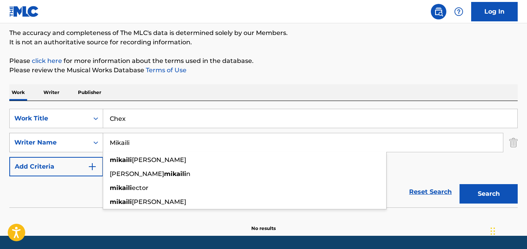
drag, startPoint x: 154, startPoint y: 144, endPoint x: 72, endPoint y: 144, distance: 82.2
click at [72, 144] on div "SearchWithCriteria2f12fd6f-9bdb-4efd-9b89-983103a51fe5 Writer Name Mikaili [PER…" at bounding box center [263, 142] width 509 height 19
paste input "[PERSON_NAME]"
click at [460, 184] on button "Search" at bounding box center [489, 193] width 58 height 19
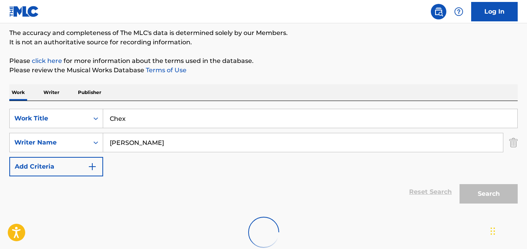
click at [202, 104] on div "SearchWithCriteria35ae23df-c3ef-4eb6-ae12-941a57043a36 Work Title Chex SearchWi…" at bounding box center [263, 154] width 509 height 106
drag, startPoint x: 127, startPoint y: 144, endPoint x: 71, endPoint y: 144, distance: 55.5
click at [71, 144] on div "SearchWithCriteria2f12fd6f-9bdb-4efd-9b89-983103a51fe5 Writer Name [PERSON_NAME]" at bounding box center [263, 142] width 509 height 19
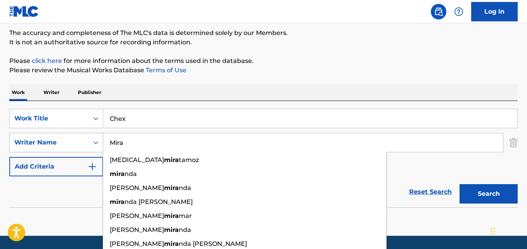
drag, startPoint x: 134, startPoint y: 141, endPoint x: 93, endPoint y: 141, distance: 41.1
click at [93, 141] on div "SearchWithCriteria2f12fd6f-9bdb-4efd-9b89-983103a51fe5 Writer Name [PERSON_NAME…" at bounding box center [263, 142] width 509 height 19
paste input "Kiru"
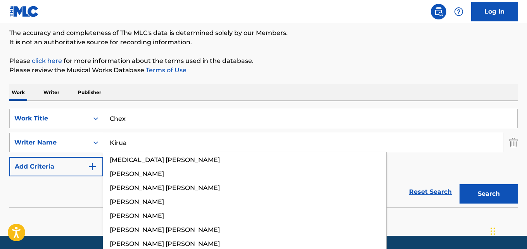
type input "Kirua"
click at [460, 184] on button "Search" at bounding box center [489, 193] width 58 height 19
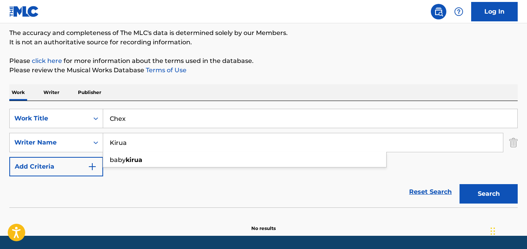
click at [201, 119] on input "Chex" at bounding box center [310, 118] width 414 height 19
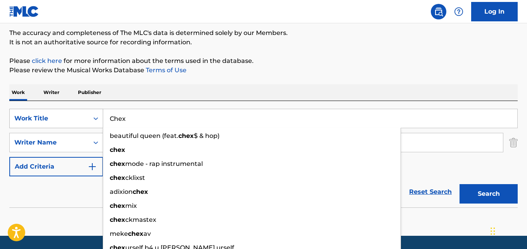
drag, startPoint x: 163, startPoint y: 113, endPoint x: 74, endPoint y: 120, distance: 88.7
click at [74, 120] on div "SearchWithCriteria35ae23df-c3ef-4eb6-ae12-941a57043a36 Work Title Chex beautifu…" at bounding box center [263, 118] width 509 height 19
paste input "Bad Mood"
type input "Bad Mood"
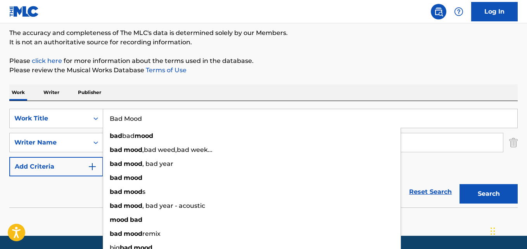
click at [84, 194] on div "Reset Search Search" at bounding box center [263, 191] width 509 height 31
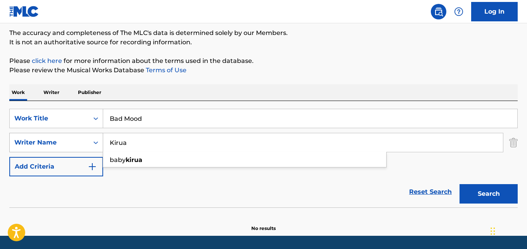
drag, startPoint x: 160, startPoint y: 139, endPoint x: 86, endPoint y: 144, distance: 74.3
click at [87, 145] on div "SearchWithCriteria2f12fd6f-9bdb-4efd-9b89-983103a51fe5 Writer Name Kirua baby k…" at bounding box center [263, 142] width 509 height 19
paste input "[PERSON_NAME]"
type input "[PERSON_NAME]"
click at [460, 184] on button "Search" at bounding box center [489, 193] width 58 height 19
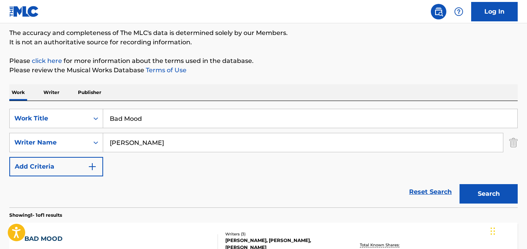
click at [71, 185] on div "Reset Search Search" at bounding box center [263, 191] width 509 height 31
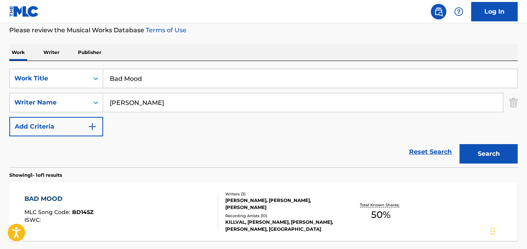
scroll to position [129, 0]
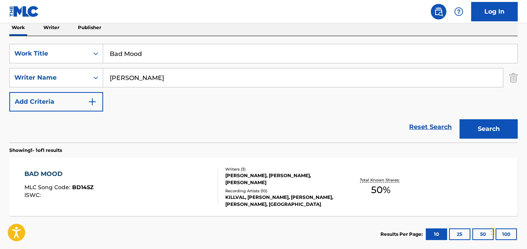
click at [69, 176] on div "BAD MOOD" at bounding box center [58, 173] width 69 height 9
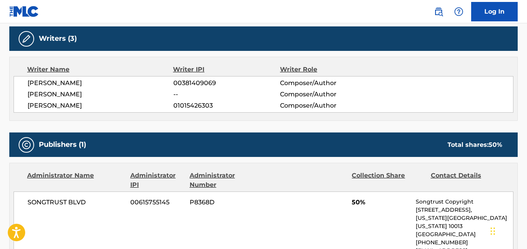
scroll to position [388, 0]
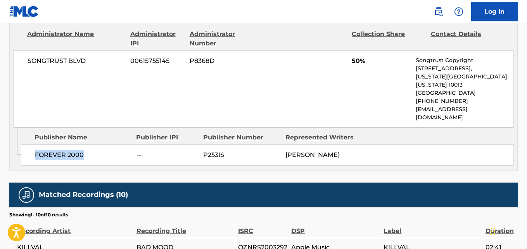
drag, startPoint x: 34, startPoint y: 141, endPoint x: 99, endPoint y: 145, distance: 65.3
click at [99, 145] on div "FOREVER 2000 -- P253IS [PERSON_NAME]" at bounding box center [267, 155] width 493 height 22
copy span "FOREVER 2000"
click at [262, 163] on div "Work Detail Member Work Identifier -- MLC Song Code BD145Z ISWC -- Duration --:…" at bounding box center [263, 91] width 509 height 682
click at [354, 59] on span "50%" at bounding box center [381, 60] width 58 height 9
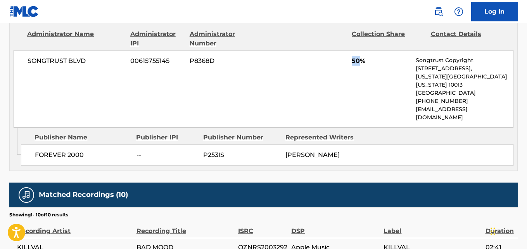
click at [354, 59] on span "50%" at bounding box center [381, 60] width 58 height 9
copy span "50"
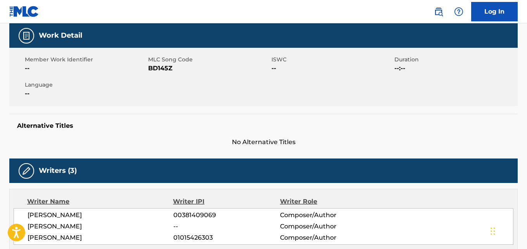
scroll to position [0, 0]
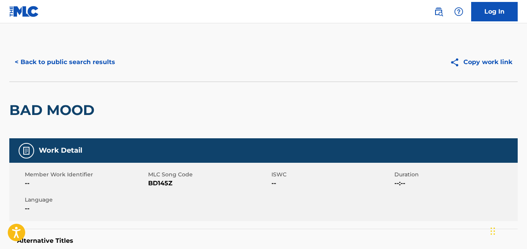
click at [67, 67] on button "< Back to public search results" at bounding box center [64, 61] width 111 height 19
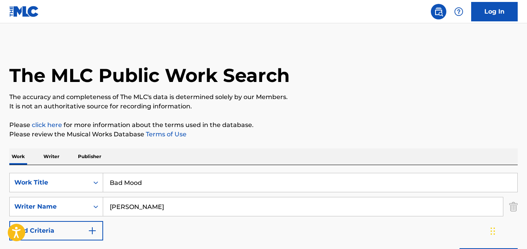
scroll to position [129, 0]
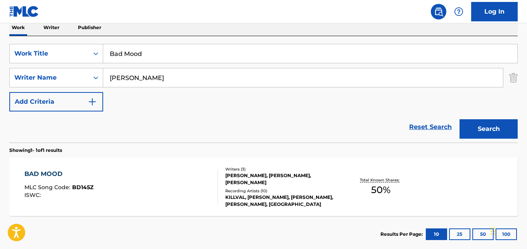
click at [270, 105] on div "SearchWithCriteria35ae23df-c3ef-4eb6-ae12-941a57043a36 Work Title Bad Mood Sear…" at bounding box center [263, 77] width 509 height 67
click at [392, 117] on div "Reset Search Search" at bounding box center [263, 126] width 509 height 31
drag, startPoint x: 415, startPoint y: 127, endPoint x: 273, endPoint y: 158, distance: 145.3
click at [414, 127] on link "Reset Search" at bounding box center [430, 126] width 50 height 17
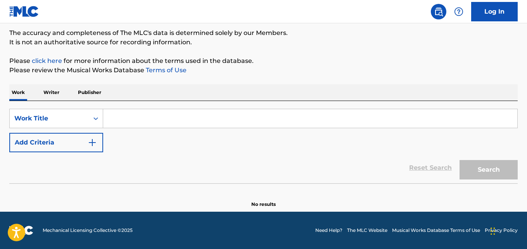
click at [271, 158] on div "Reset Search Search" at bounding box center [263, 167] width 509 height 31
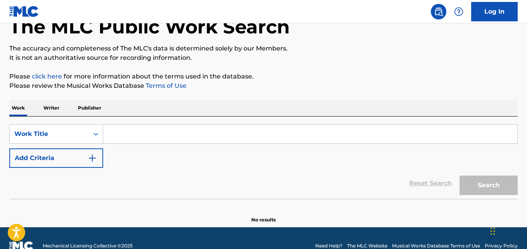
click at [272, 162] on div "SearchWithCriteria35ae23df-c3ef-4eb6-ae12-941a57043a36 Work Title Add Criteria" at bounding box center [263, 145] width 509 height 43
click at [271, 162] on div "SearchWithCriteria35ae23df-c3ef-4eb6-ae12-941a57043a36 Work Title Add Criteria" at bounding box center [263, 145] width 509 height 43
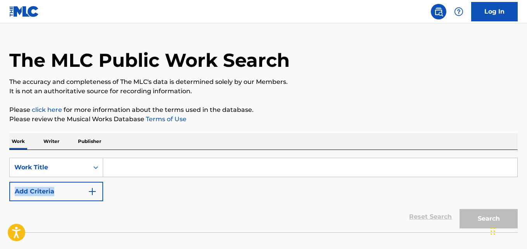
scroll to position [17, 0]
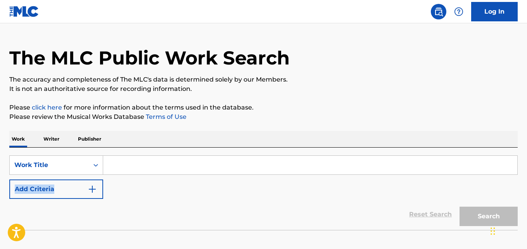
click at [264, 184] on div "SearchWithCriteria35ae23df-c3ef-4eb6-ae12-941a57043a36 Work Title Add Criteria" at bounding box center [263, 176] width 509 height 43
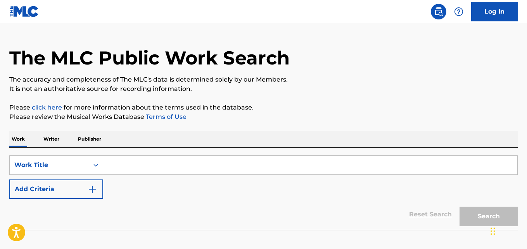
drag, startPoint x: 264, startPoint y: 184, endPoint x: 269, endPoint y: 186, distance: 5.6
click at [265, 184] on div "SearchWithCriteria35ae23df-c3ef-4eb6-ae12-941a57043a36 Work Title Add Criteria" at bounding box center [263, 176] width 509 height 43
click at [300, 197] on div "SearchWithCriteria35ae23df-c3ef-4eb6-ae12-941a57043a36 Work Title Add Criteria" at bounding box center [263, 176] width 509 height 43
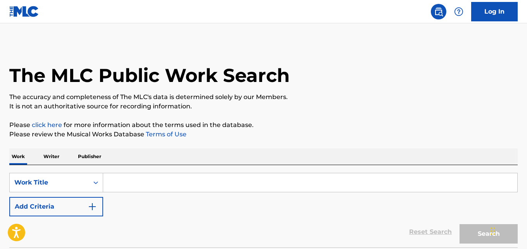
click at [313, 130] on p "Please review the Musical Works Database Terms of Use" at bounding box center [263, 134] width 509 height 9
click at [314, 128] on p "Please click here for more information about the terms used in the database." at bounding box center [263, 124] width 509 height 9
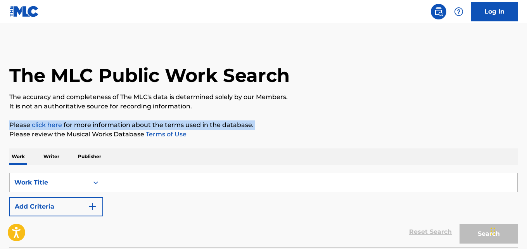
click at [314, 128] on p "Please click here for more information about the terms used in the database." at bounding box center [263, 124] width 509 height 9
click at [316, 124] on p "Please click here for more information about the terms used in the database." at bounding box center [263, 124] width 509 height 9
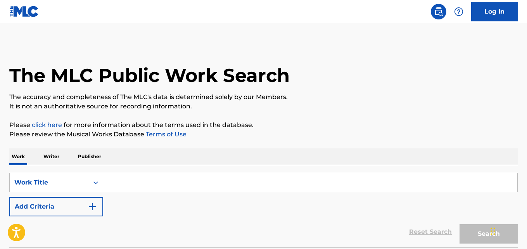
click at [335, 104] on p "It is not an authoritative source for recording information." at bounding box center [263, 106] width 509 height 9
click at [347, 148] on div "The MLC Public Work Search The accuracy and completeness of The MLC's data is d…" at bounding box center [263, 157] width 527 height 229
click at [348, 145] on div "The MLC Public Work Search The accuracy and completeness of The MLC's data is d…" at bounding box center [263, 157] width 527 height 229
drag, startPoint x: 323, startPoint y: 101, endPoint x: 325, endPoint y: 91, distance: 10.3
click at [323, 101] on p "The accuracy and completeness of The MLC's data is determined solely by our Mem…" at bounding box center [263, 96] width 509 height 9
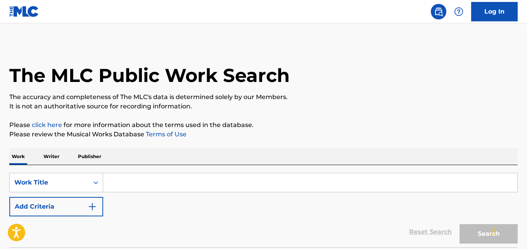
click at [325, 86] on div "The MLC Public Work Search" at bounding box center [263, 71] width 509 height 57
click at [238, 218] on div "Reset Search Search" at bounding box center [263, 231] width 509 height 31
drag, startPoint x: 238, startPoint y: 218, endPoint x: 241, endPoint y: 213, distance: 6.5
click at [238, 218] on div "Reset Search Search" at bounding box center [263, 231] width 509 height 31
click at [241, 213] on div "SearchWithCriteria35ae23df-c3ef-4eb6-ae12-941a57043a36 Work Title Add Criteria" at bounding box center [263, 194] width 509 height 43
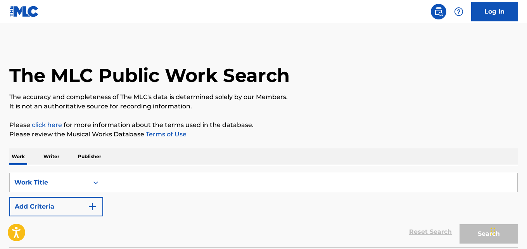
click at [241, 212] on div "SearchWithCriteria35ae23df-c3ef-4eb6-ae12-941a57043a36 Work Title Add Criteria" at bounding box center [263, 194] width 509 height 43
